Goal: Transaction & Acquisition: Purchase product/service

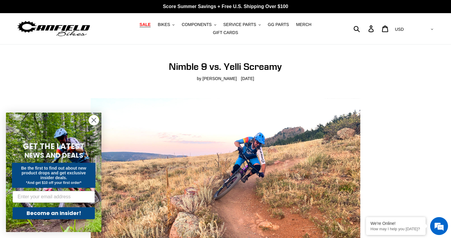
click at [140, 27] on span "SALE" at bounding box center [145, 24] width 11 height 5
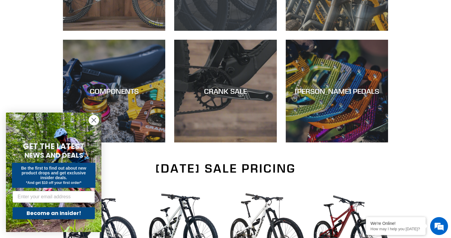
scroll to position [251, 0]
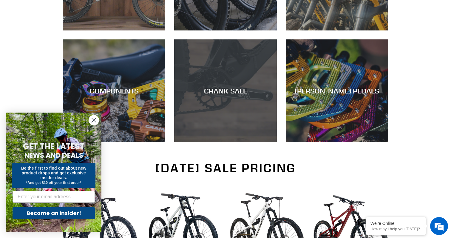
click at [222, 142] on div "CRANK SALE" at bounding box center [225, 142] width 102 height 0
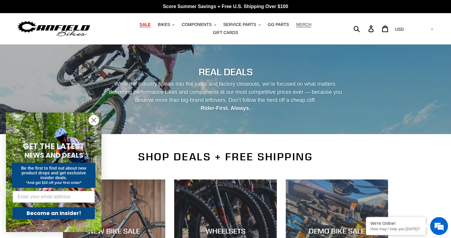
scroll to position [0, 0]
click at [172, 26] on icon ".cls-1{fill:#231f20}" at bounding box center [173, 25] width 2 height 2
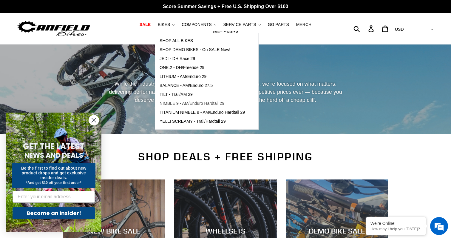
click at [170, 106] on span "NIMBLE 9 - AM/Enduro Hardtail 29" at bounding box center [192, 103] width 65 height 5
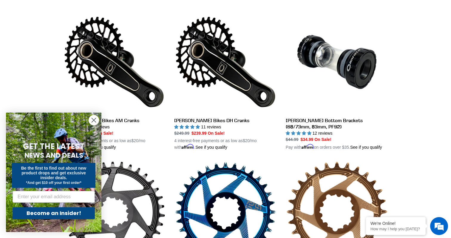
scroll to position [170, 0]
